Goal: Navigation & Orientation: Go to known website

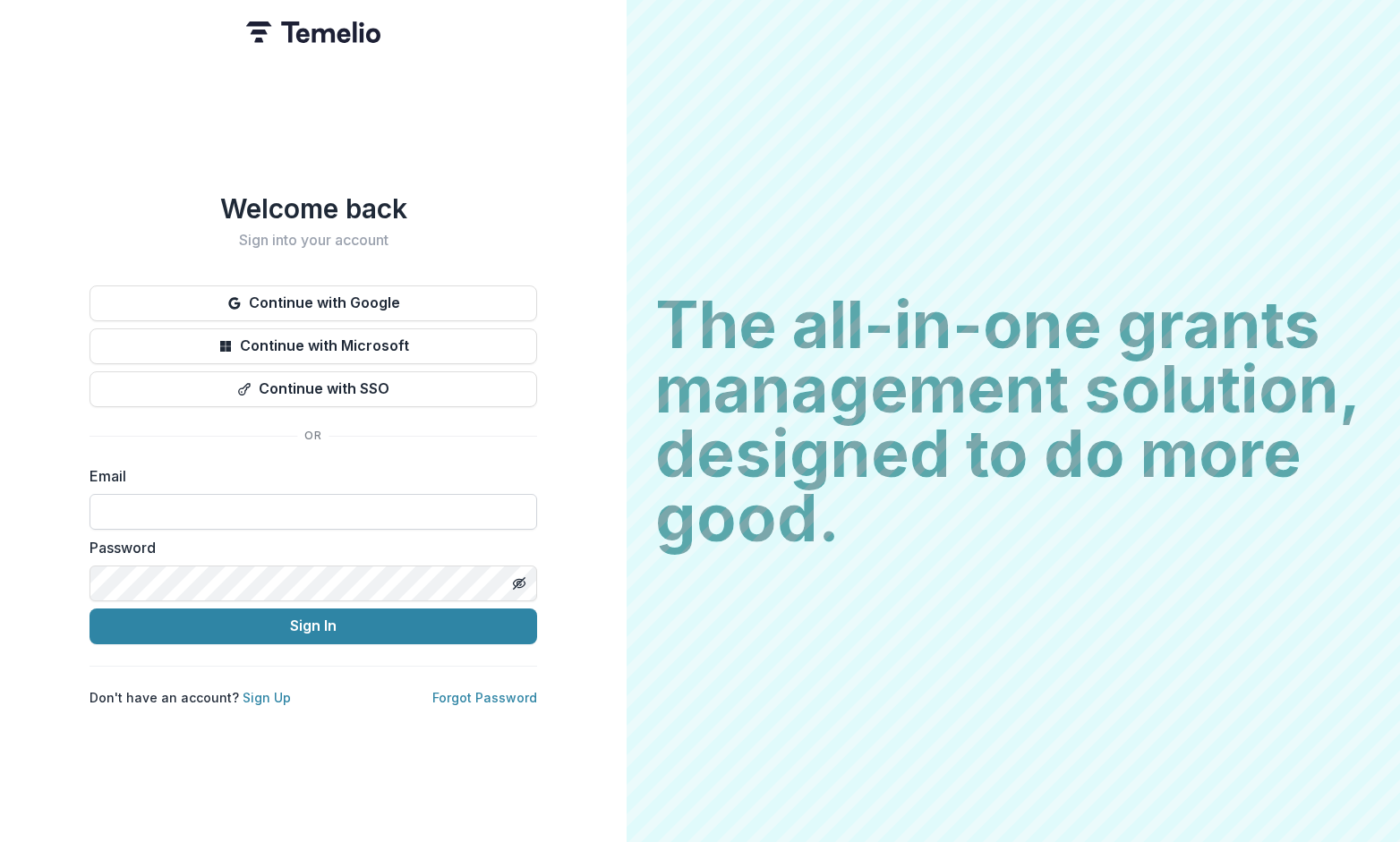
click at [263, 512] on input at bounding box center [313, 512] width 448 height 36
click at [0, 841] on com-1password-button at bounding box center [0, 842] width 0 height 0
type input "**********"
